Goal: Go to known website: Access a specific website the user already knows

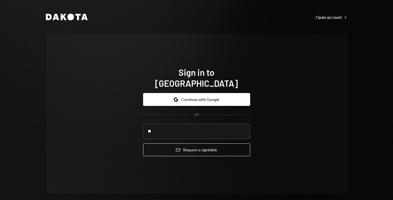
type input "**********"
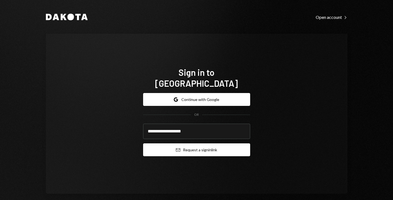
click at [184, 143] on button "Email Request a sign in link" at bounding box center [196, 149] width 107 height 13
click at [168, 147] on button "Email Request a sign in link" at bounding box center [196, 149] width 107 height 13
